Goal: Information Seeking & Learning: Learn about a topic

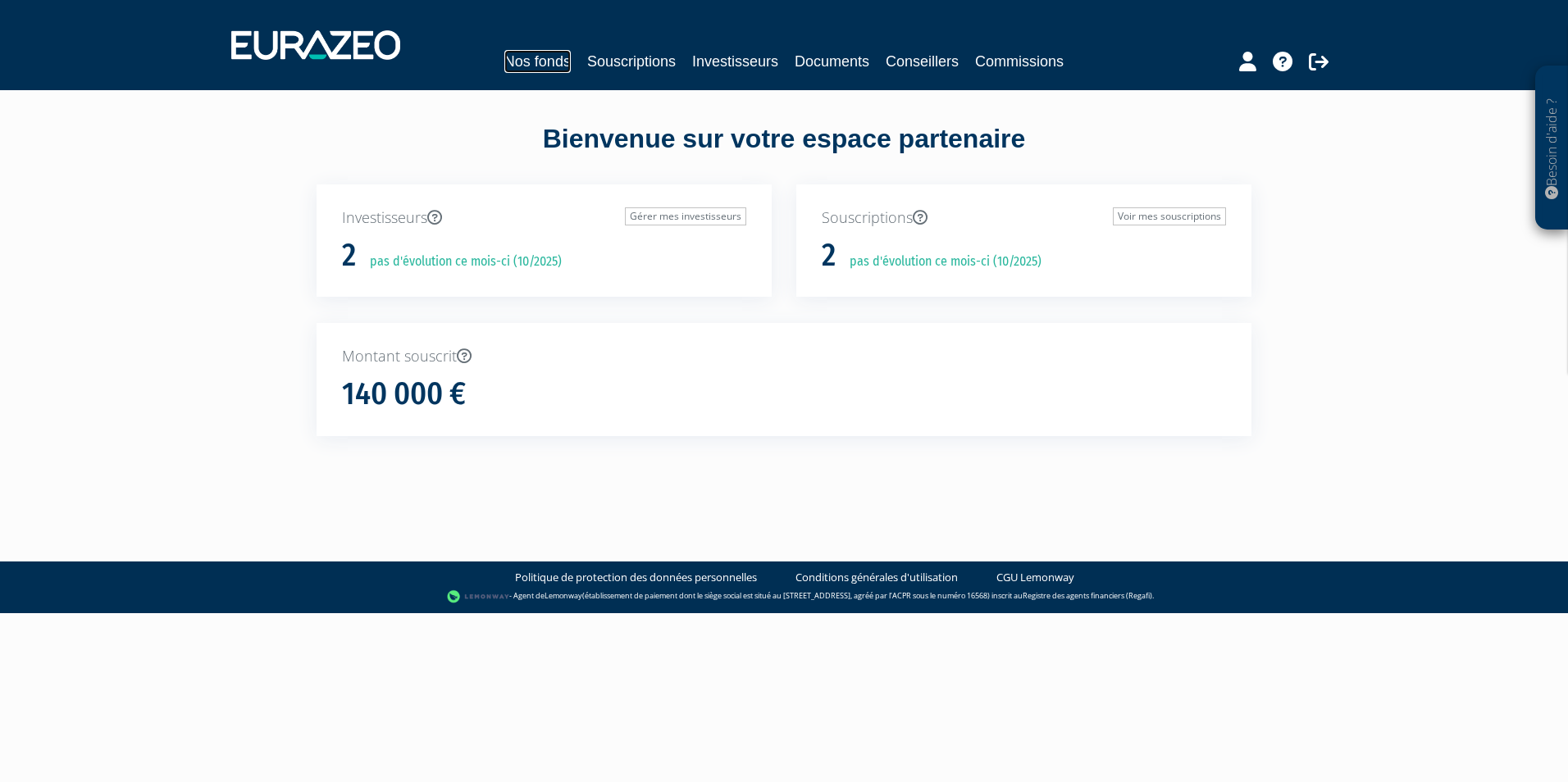
click at [511, 58] on link "Nos fonds" at bounding box center [537, 61] width 67 height 23
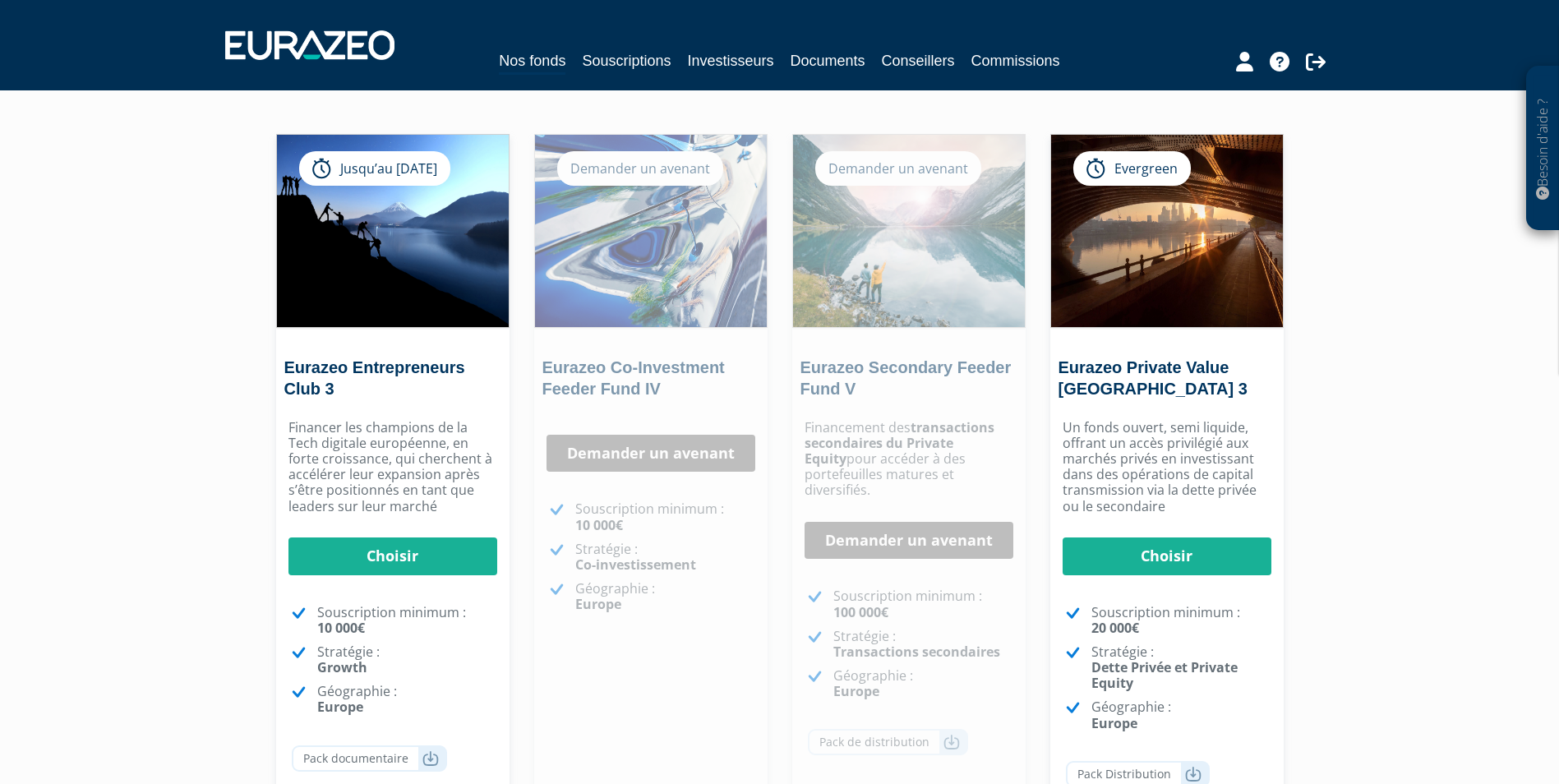
scroll to position [247, 0]
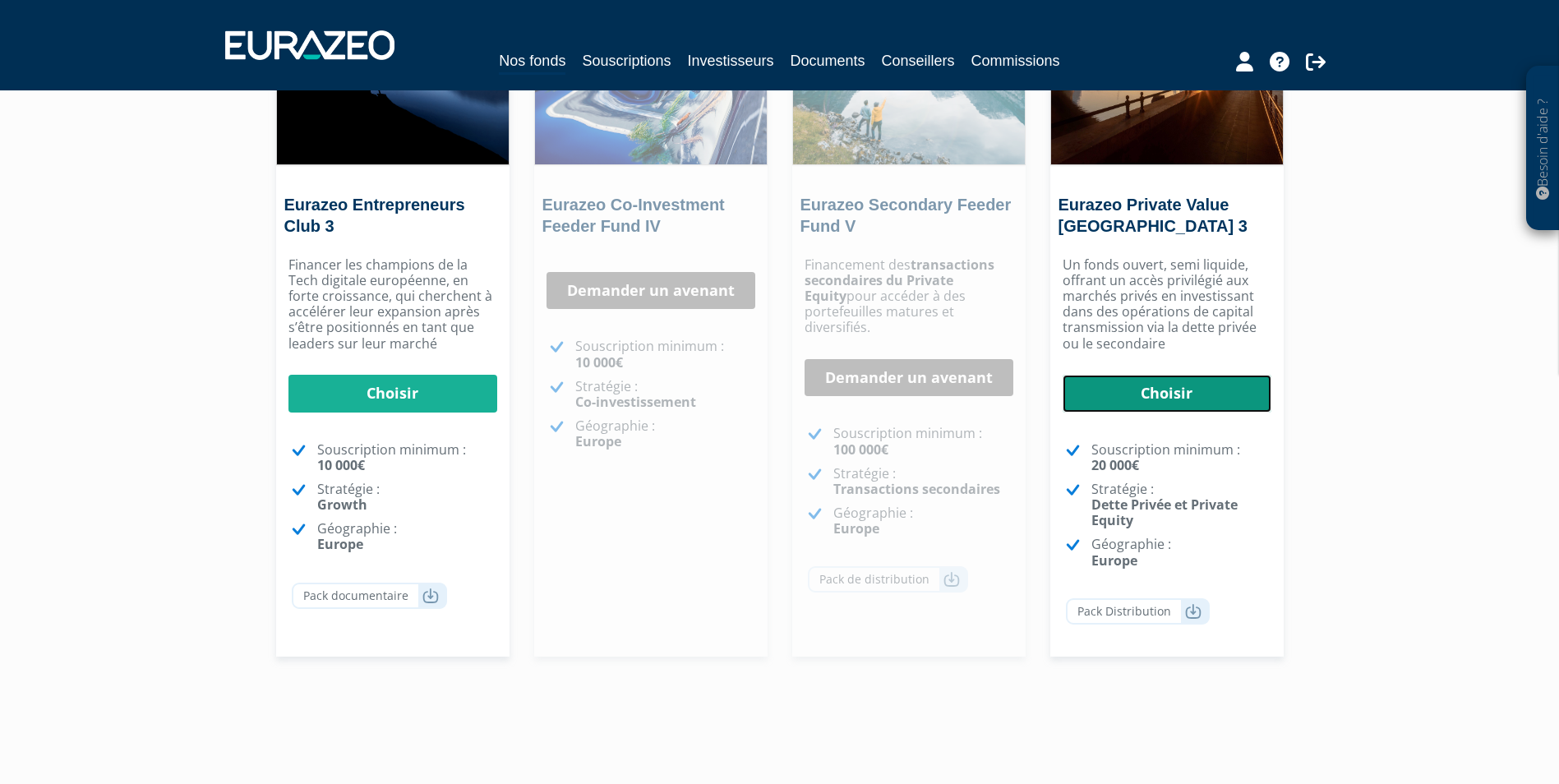
click at [1156, 400] on link "Choisir" at bounding box center [1167, 393] width 209 height 38
